Goal: Navigation & Orientation: Find specific page/section

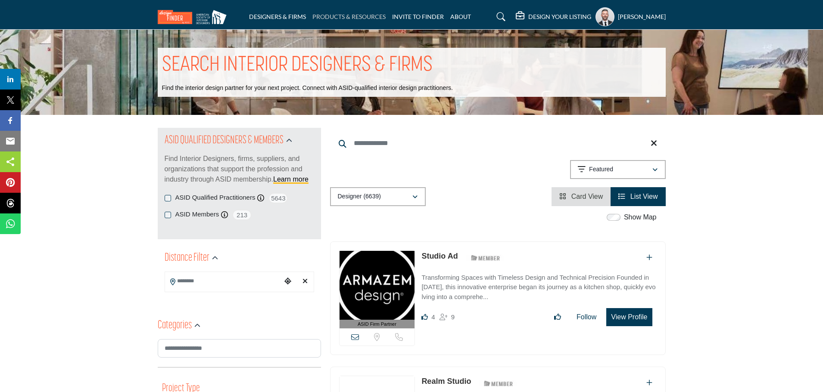
click at [330, 13] on link "PRODUCTS & RESOURCES" at bounding box center [348, 16] width 73 height 7
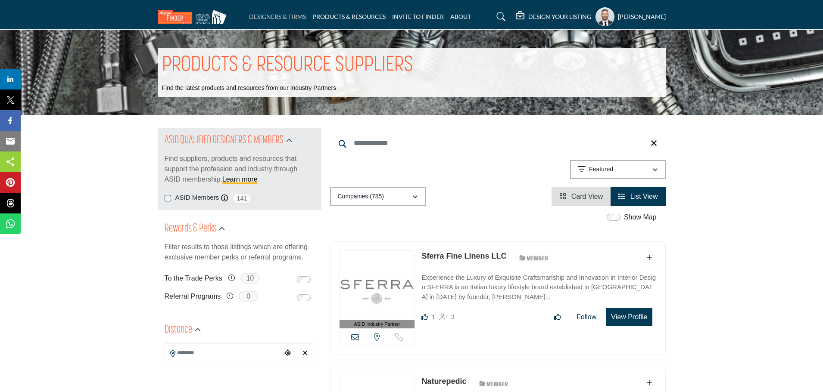
click at [276, 13] on link "DESIGNERS & FIRMS" at bounding box center [277, 16] width 57 height 7
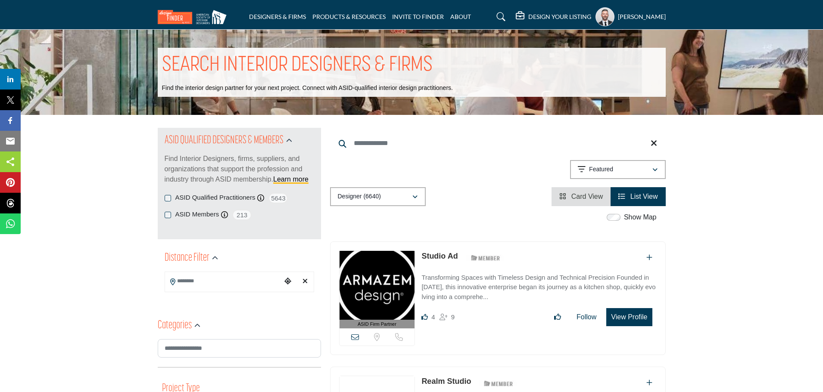
click at [171, 19] on img at bounding box center [194, 17] width 73 height 14
